Goal: Browse casually: Explore the website without a specific task or goal

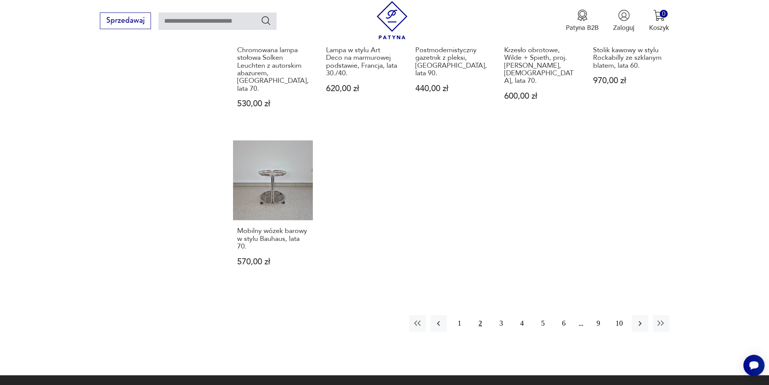
scroll to position [731, 0]
click at [498, 315] on button "3" at bounding box center [501, 323] width 16 height 16
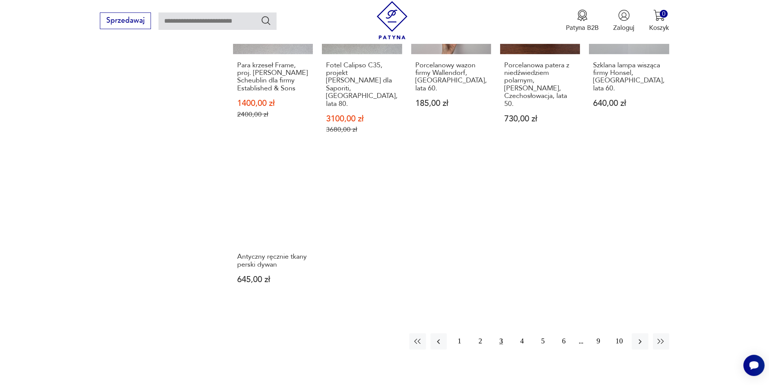
scroll to position [694, 0]
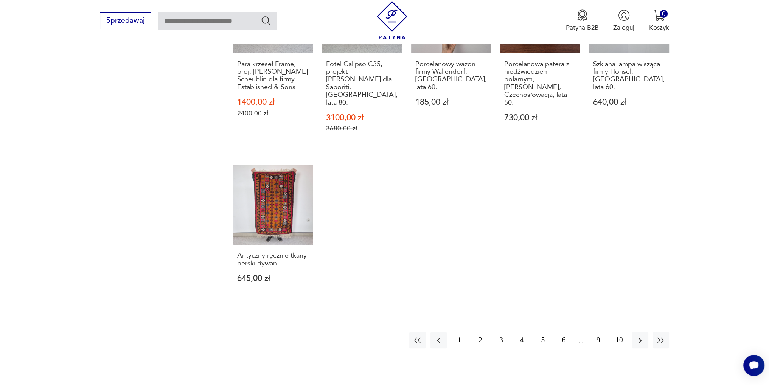
click at [517, 332] on button "4" at bounding box center [522, 340] width 16 height 16
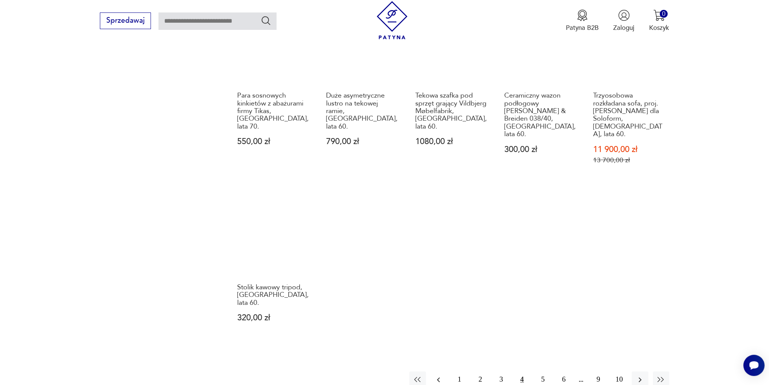
scroll to position [694, 0]
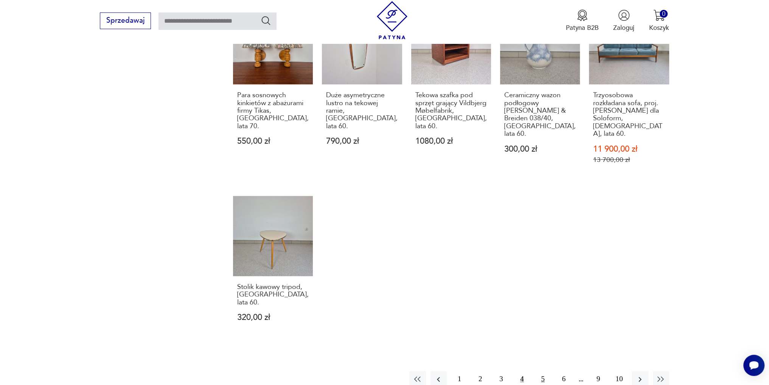
click at [546, 371] on button "5" at bounding box center [543, 379] width 16 height 16
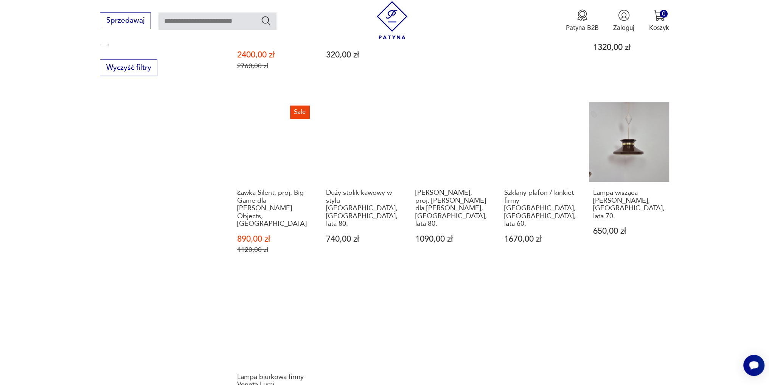
scroll to position [694, 0]
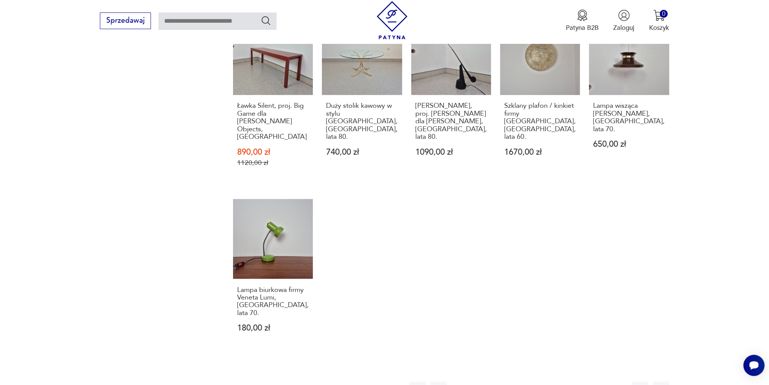
click at [560, 382] on button "6" at bounding box center [564, 390] width 16 height 16
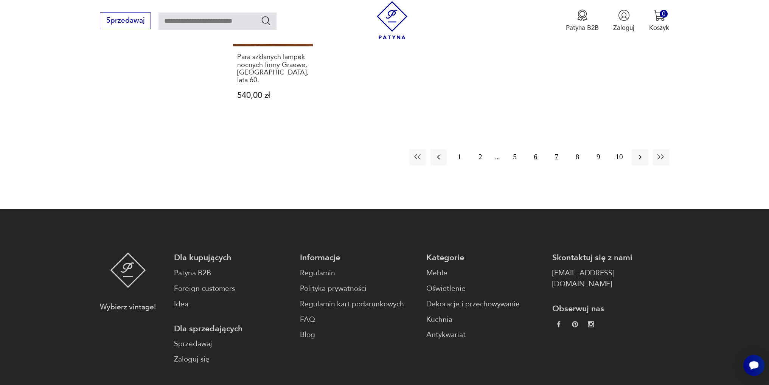
click at [557, 149] on button "7" at bounding box center [556, 157] width 16 height 16
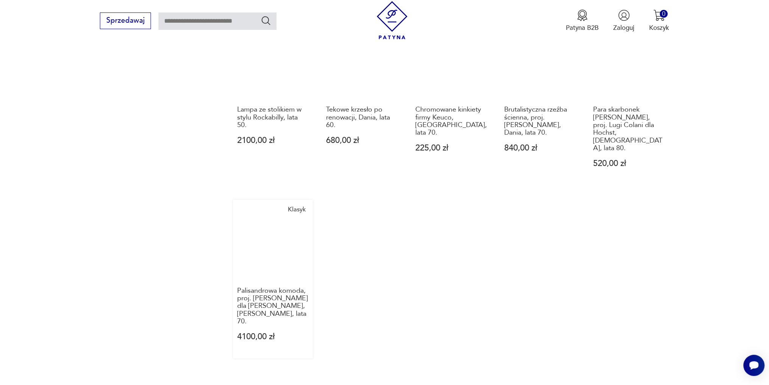
scroll to position [680, 0]
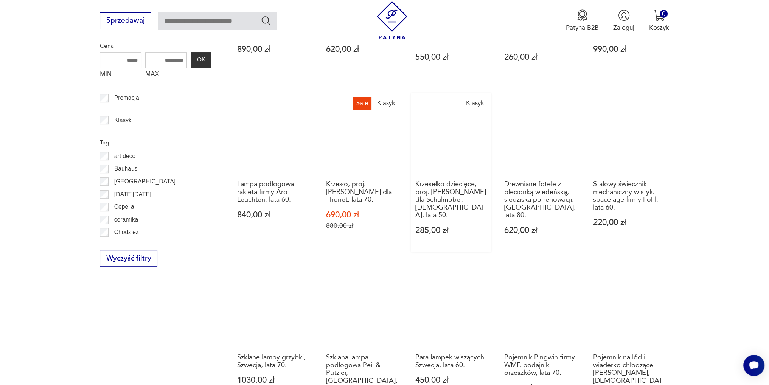
scroll to position [416, 0]
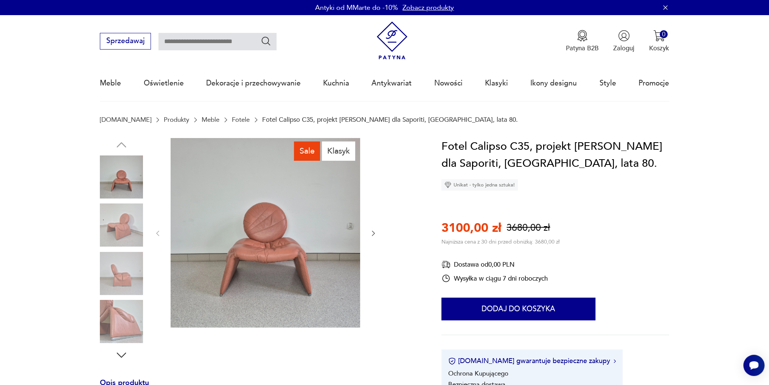
click at [130, 320] on img at bounding box center [121, 321] width 43 height 43
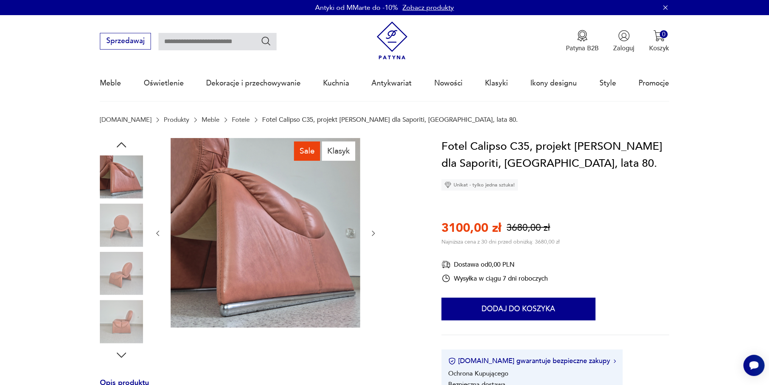
click at [126, 279] on img at bounding box center [121, 273] width 43 height 43
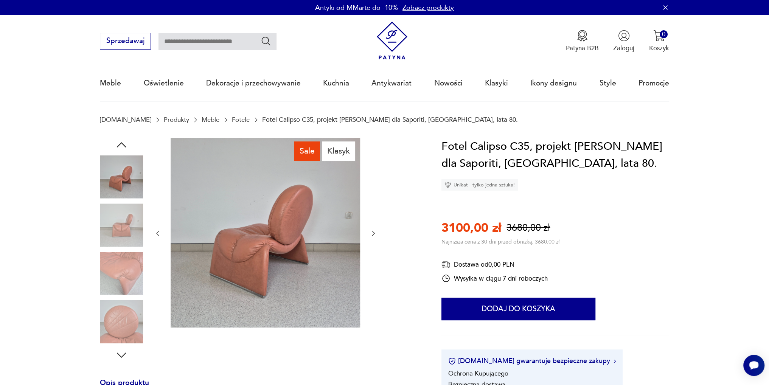
click at [144, 239] on div "Sale Klasyk" at bounding box center [260, 250] width 320 height 224
click at [132, 190] on img at bounding box center [121, 176] width 43 height 43
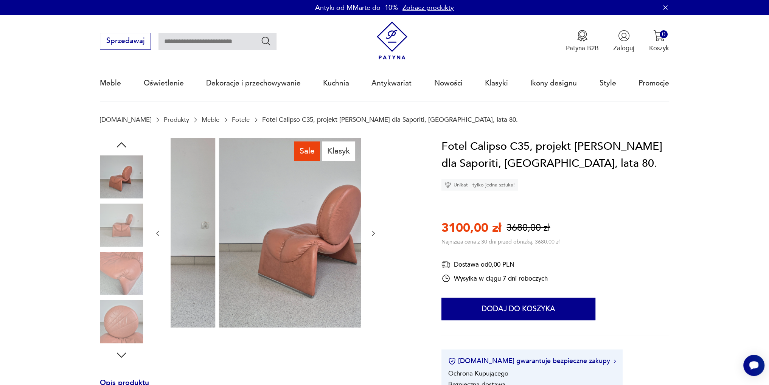
click at [262, 281] on img at bounding box center [313, 232] width 189 height 189
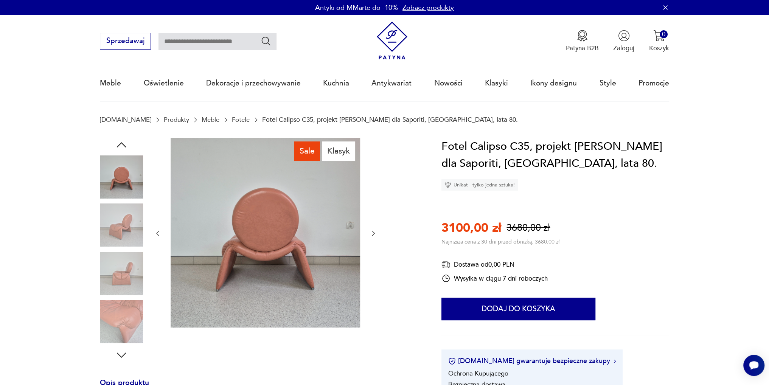
click at [284, 278] on img at bounding box center [265, 232] width 189 height 189
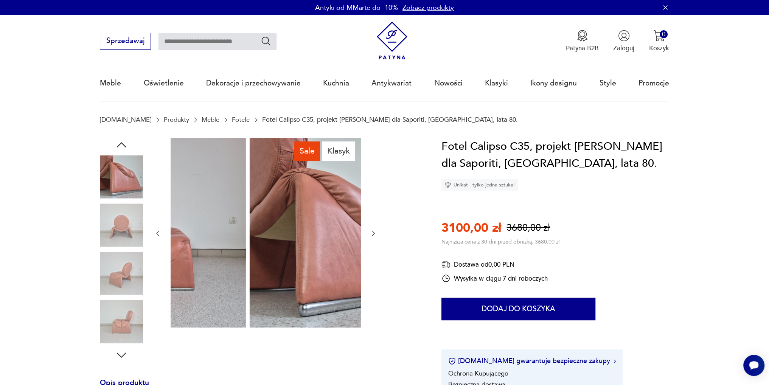
click at [266, 289] on img at bounding box center [344, 232] width 189 height 189
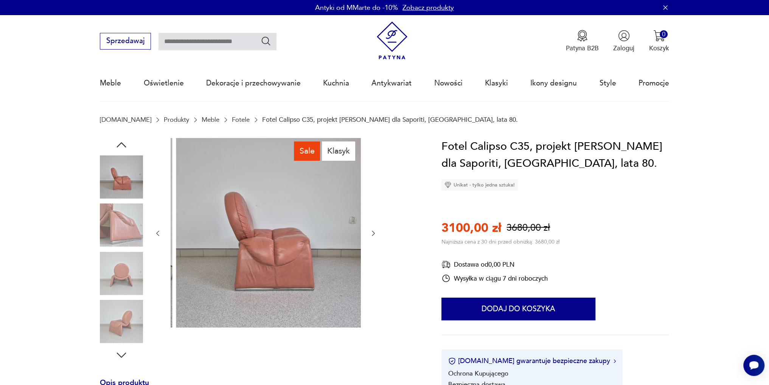
click at [284, 292] on img at bounding box center [270, 232] width 189 height 189
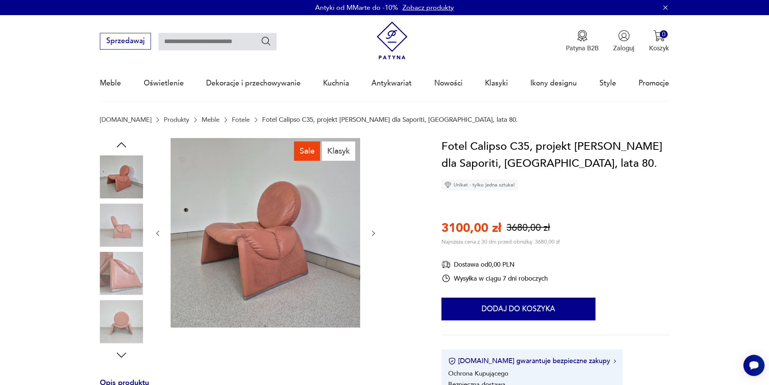
click at [236, 272] on img at bounding box center [265, 232] width 189 height 189
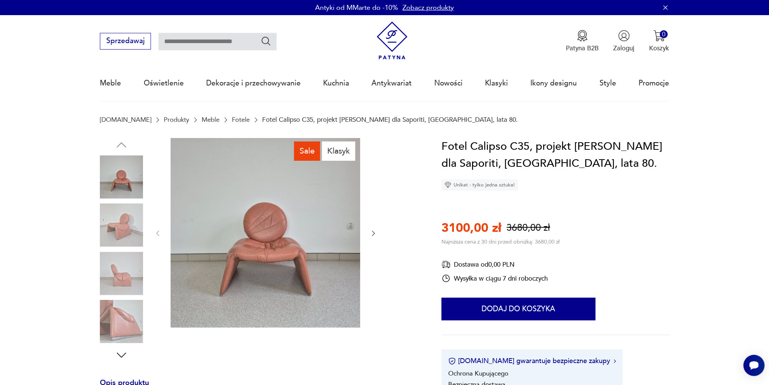
click at [289, 269] on img at bounding box center [265, 232] width 189 height 189
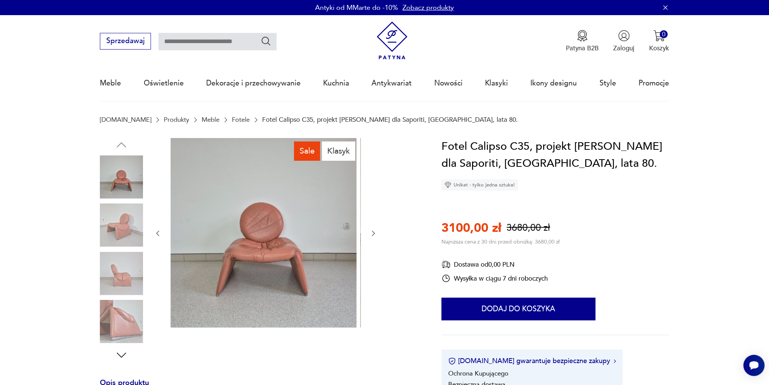
click at [260, 270] on img at bounding box center [261, 232] width 189 height 189
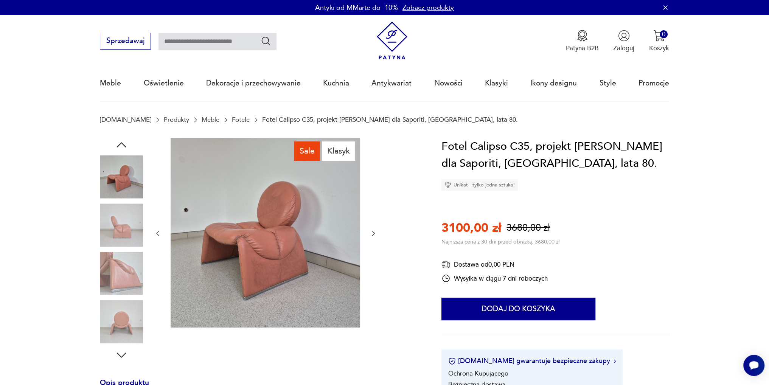
click at [267, 267] on img at bounding box center [265, 232] width 189 height 189
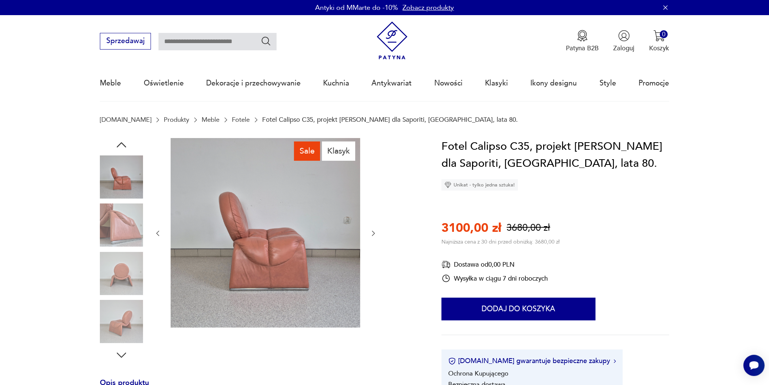
click at [303, 251] on img at bounding box center [265, 232] width 189 height 189
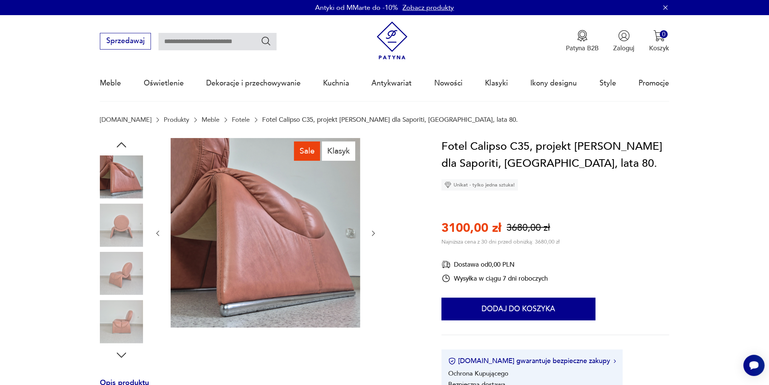
click at [318, 247] on img at bounding box center [265, 232] width 189 height 189
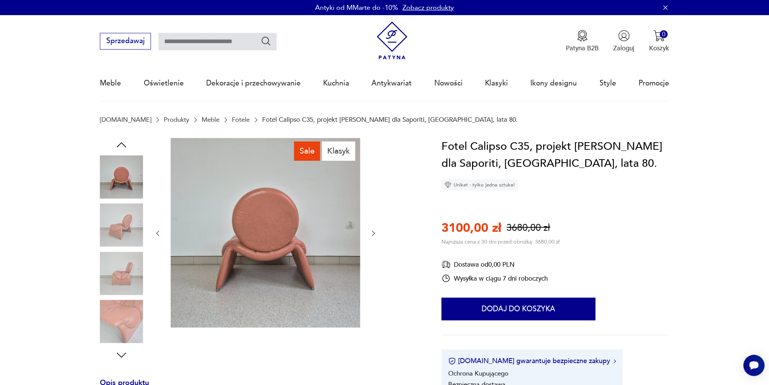
click at [332, 253] on img at bounding box center [265, 232] width 189 height 189
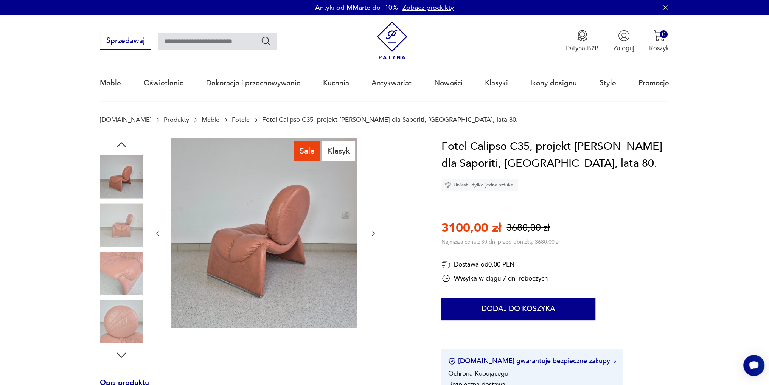
click at [327, 256] on img at bounding box center [262, 232] width 189 height 189
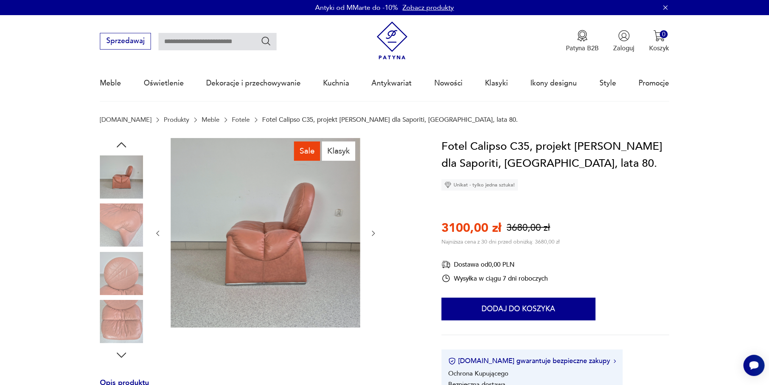
click at [330, 258] on img at bounding box center [265, 232] width 189 height 189
click at [0, 0] on img at bounding box center [0, 0] width 0 height 0
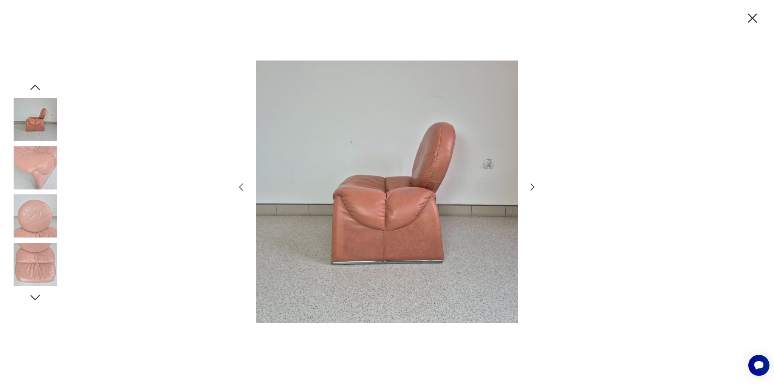
click at [754, 20] on icon "button" at bounding box center [753, 18] width 16 height 16
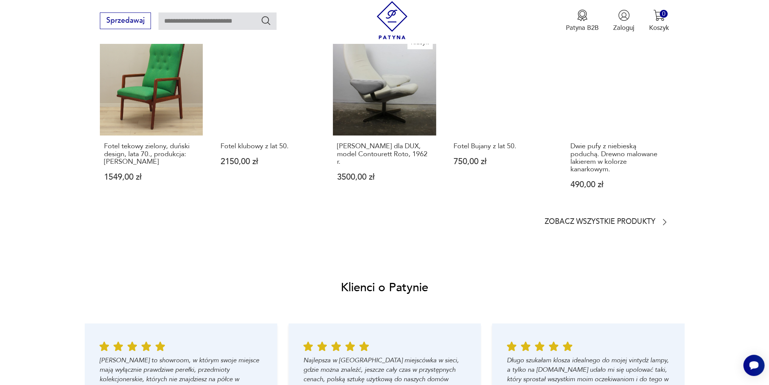
scroll to position [718, 0]
